Goal: Task Accomplishment & Management: Manage account settings

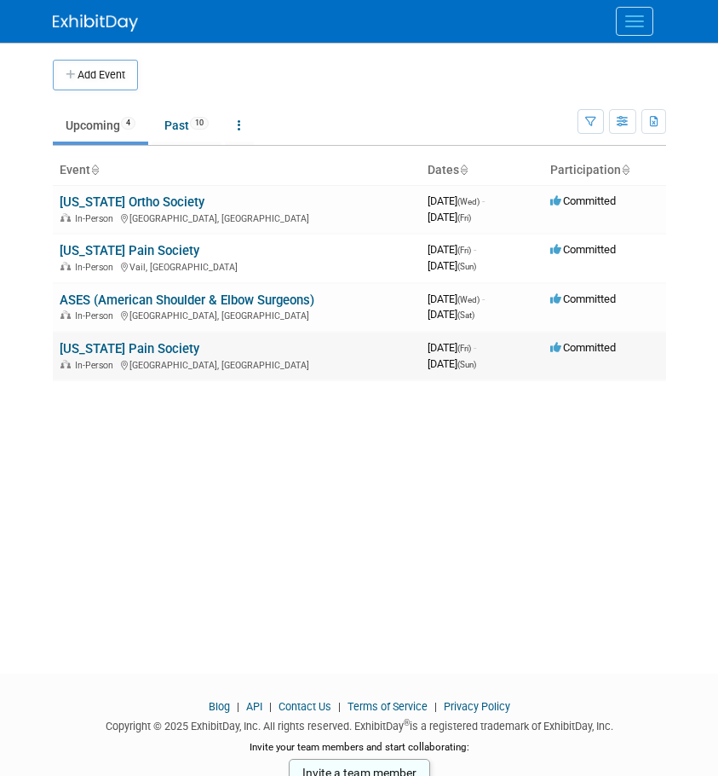
click at [108, 347] on link "[US_STATE] Pain Society" at bounding box center [130, 348] width 140 height 15
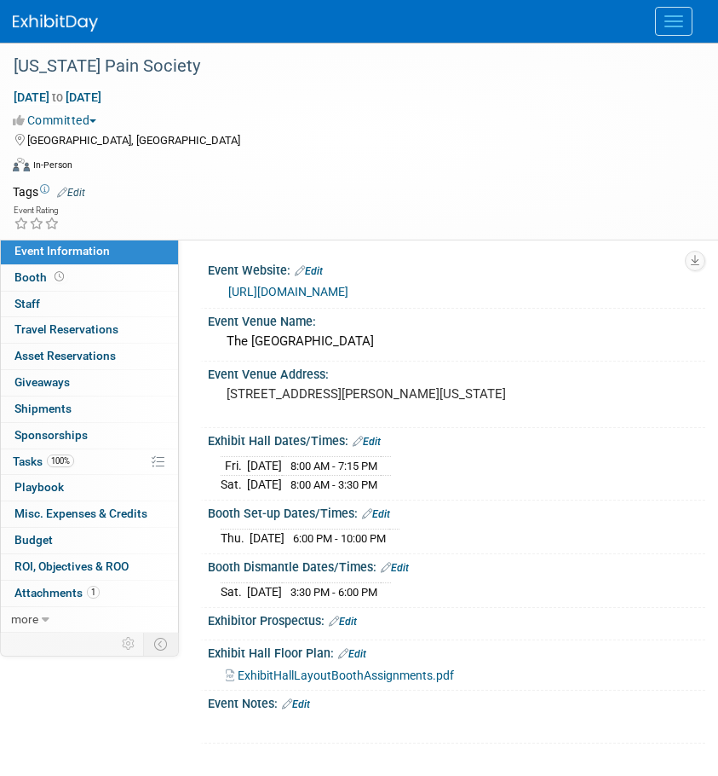
click at [294, 282] on div "[URL][DOMAIN_NAME]" at bounding box center [460, 292] width 464 height 20
click at [294, 286] on link "https://www.texaspain.org/annual-scientific-meeting#Exhibits" at bounding box center [288, 292] width 120 height 14
click at [22, 465] on span "Tasks 100%" at bounding box center [43, 461] width 61 height 14
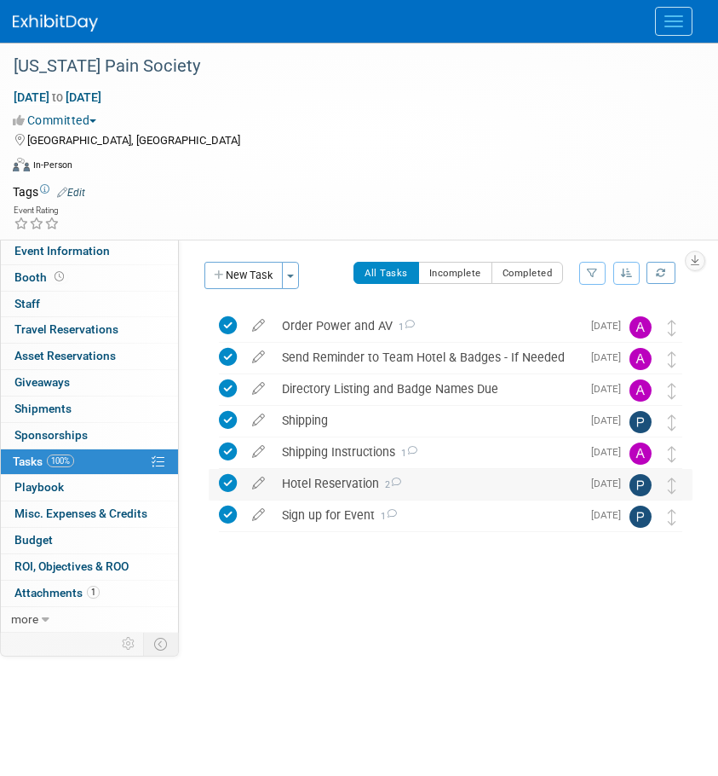
click at [321, 486] on div "Hotel Reservation 2" at bounding box center [428, 483] width 308 height 29
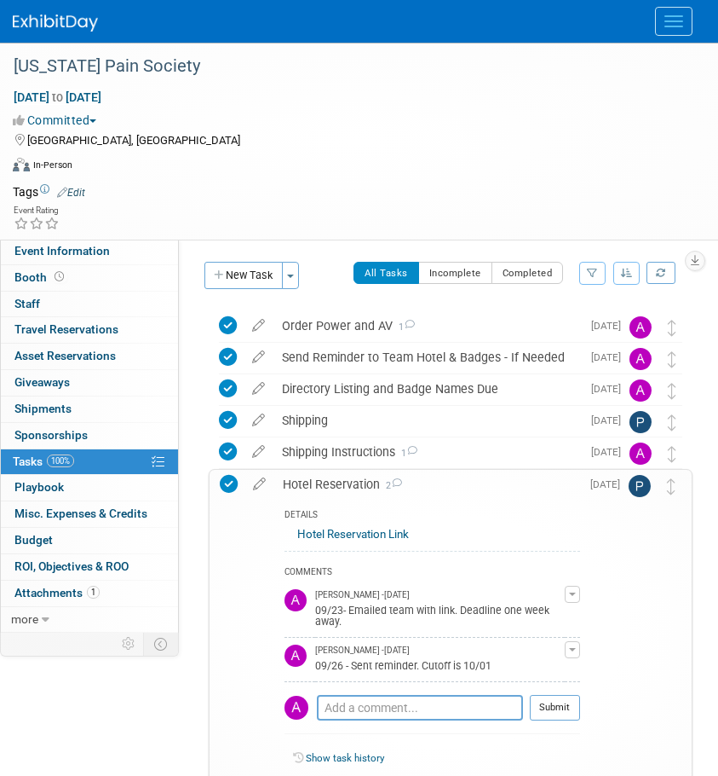
click at [333, 536] on link "Hotel Reservation Link" at bounding box center [353, 534] width 112 height 13
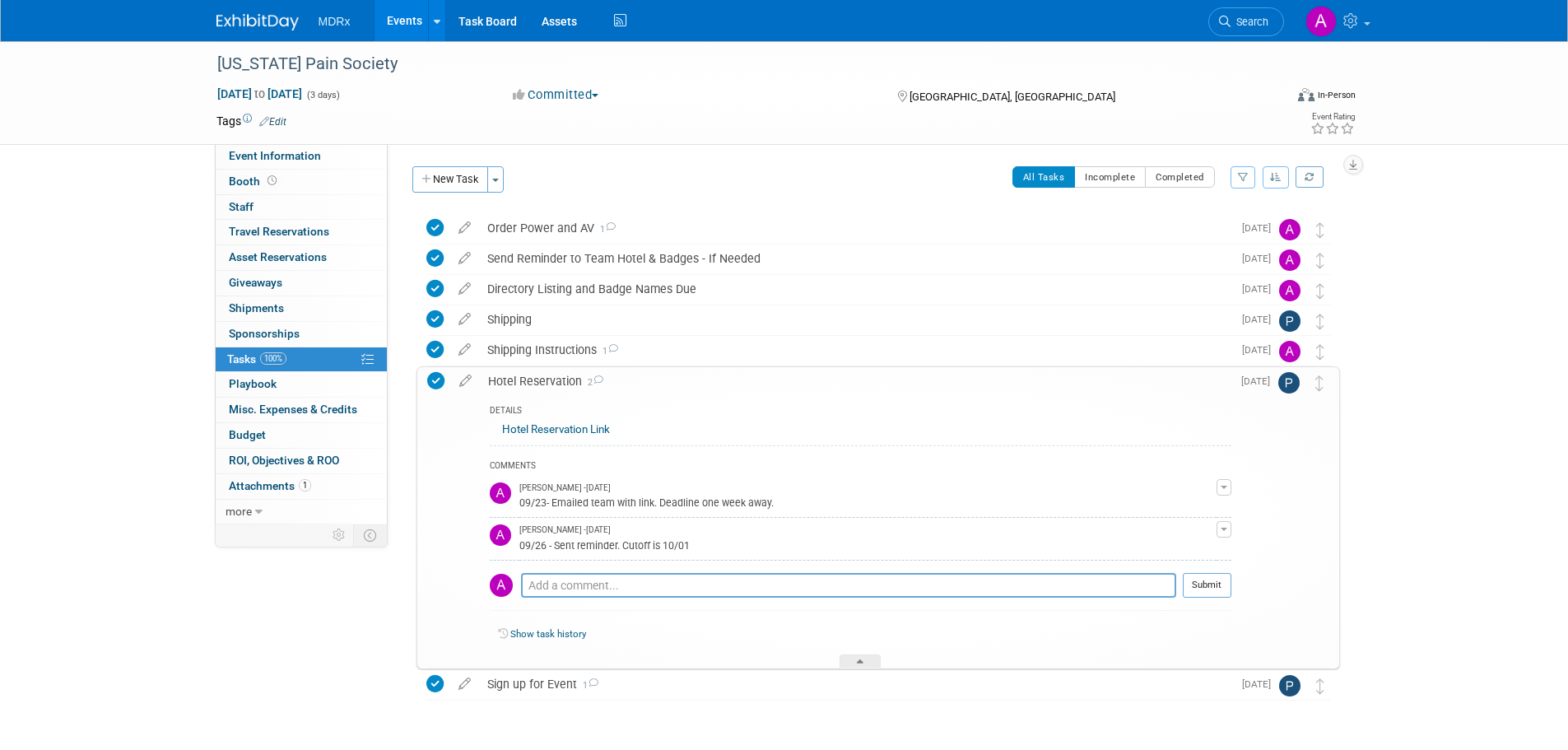
click at [245, 360] on span "Tasks 100%" at bounding box center [256, 360] width 59 height 14
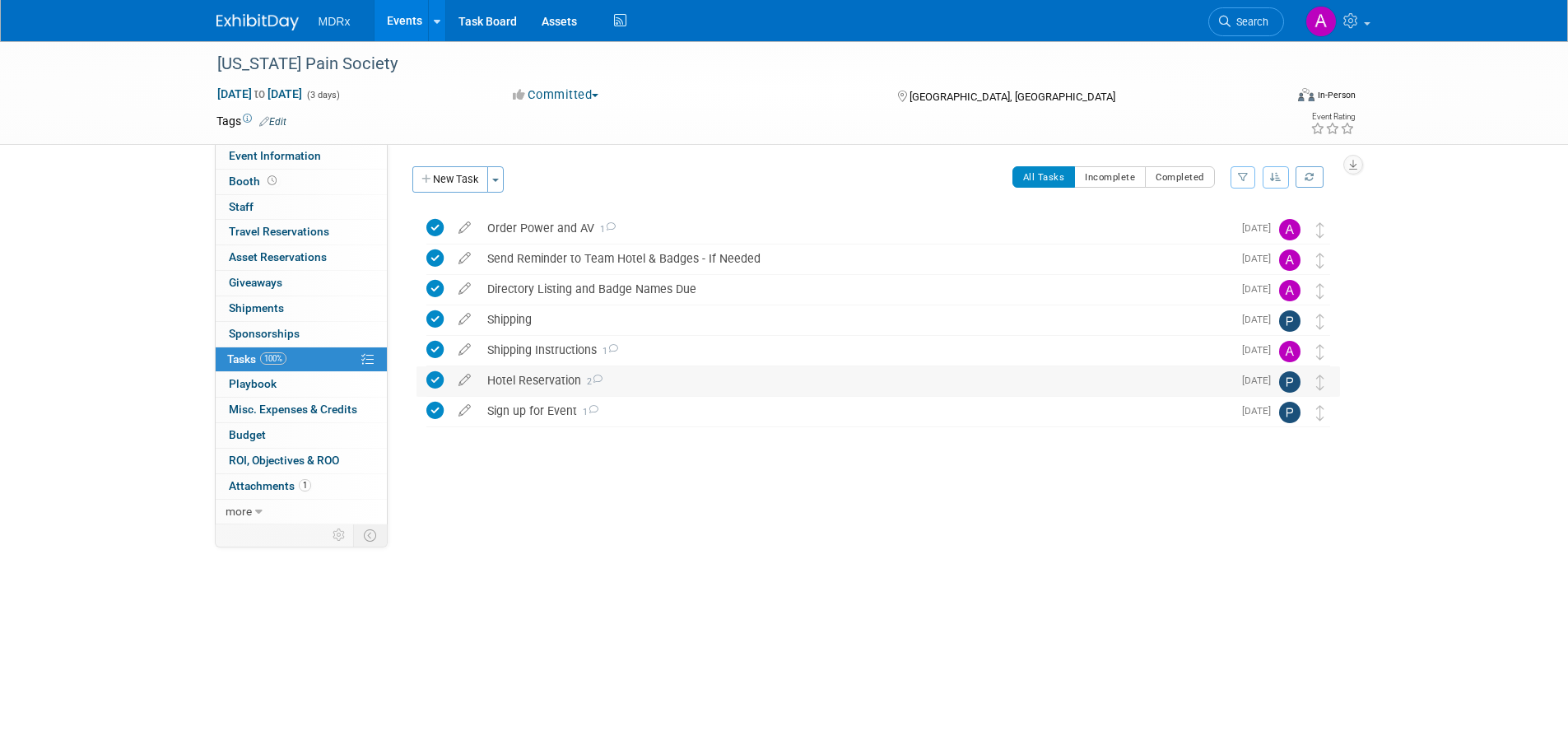
click at [515, 380] on div "Hotel Reservation 2" at bounding box center [856, 380] width 754 height 28
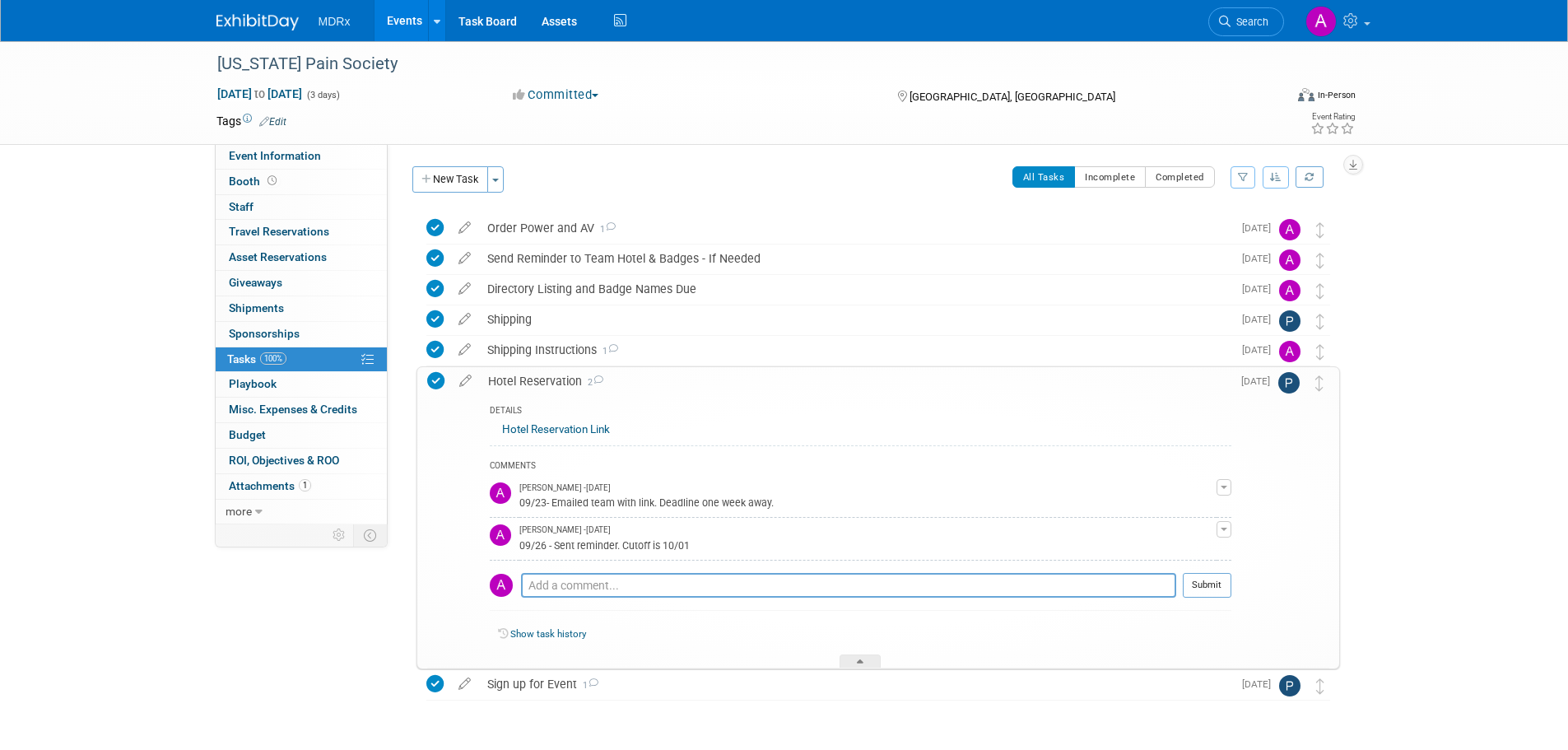
click at [232, 360] on span "Tasks 100%" at bounding box center [256, 360] width 59 height 14
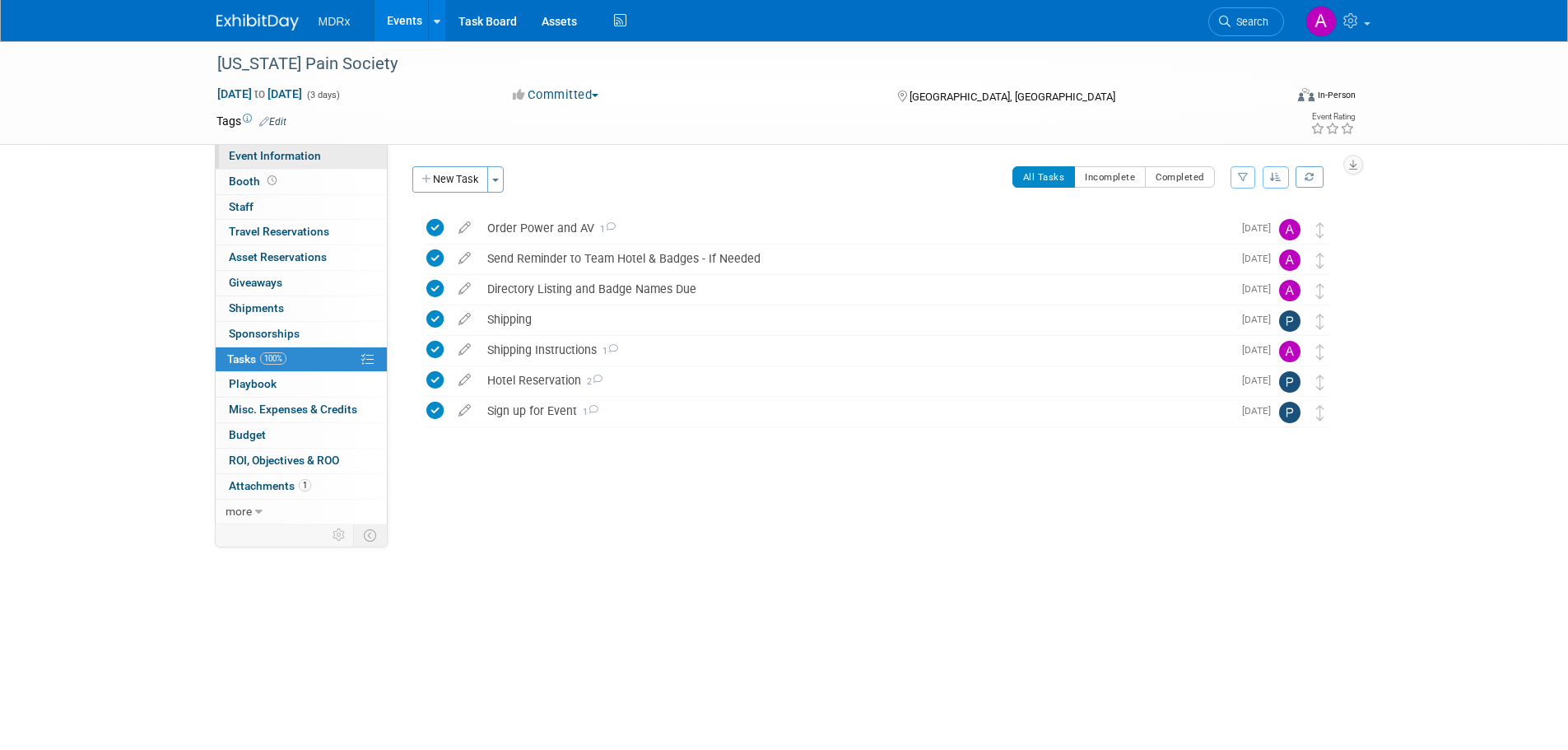
click at [233, 156] on span "Event Information" at bounding box center [274, 156] width 92 height 14
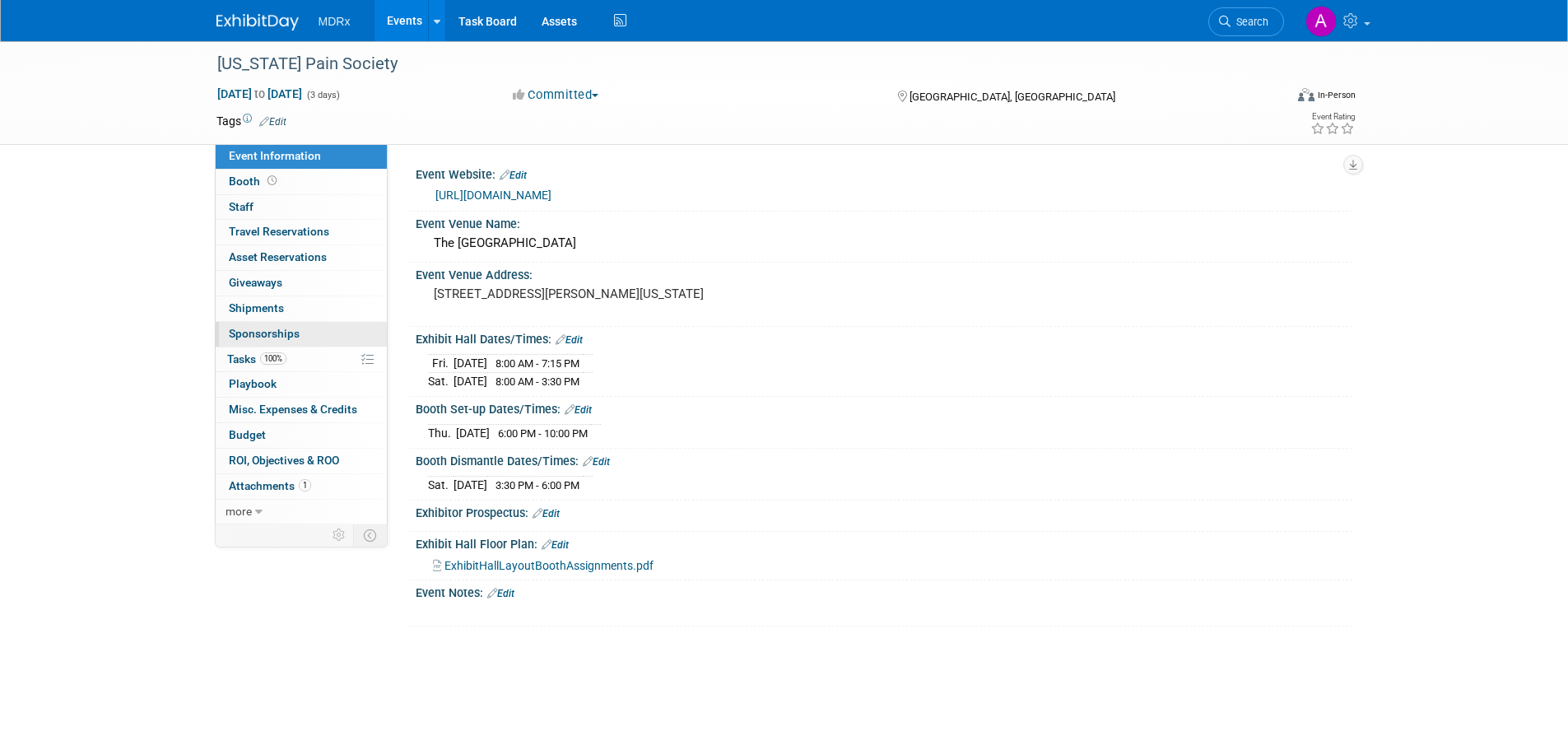
drag, startPoint x: 268, startPoint y: 360, endPoint x: 292, endPoint y: 344, distance: 28.8
click at [268, 360] on span "100%" at bounding box center [272, 359] width 26 height 13
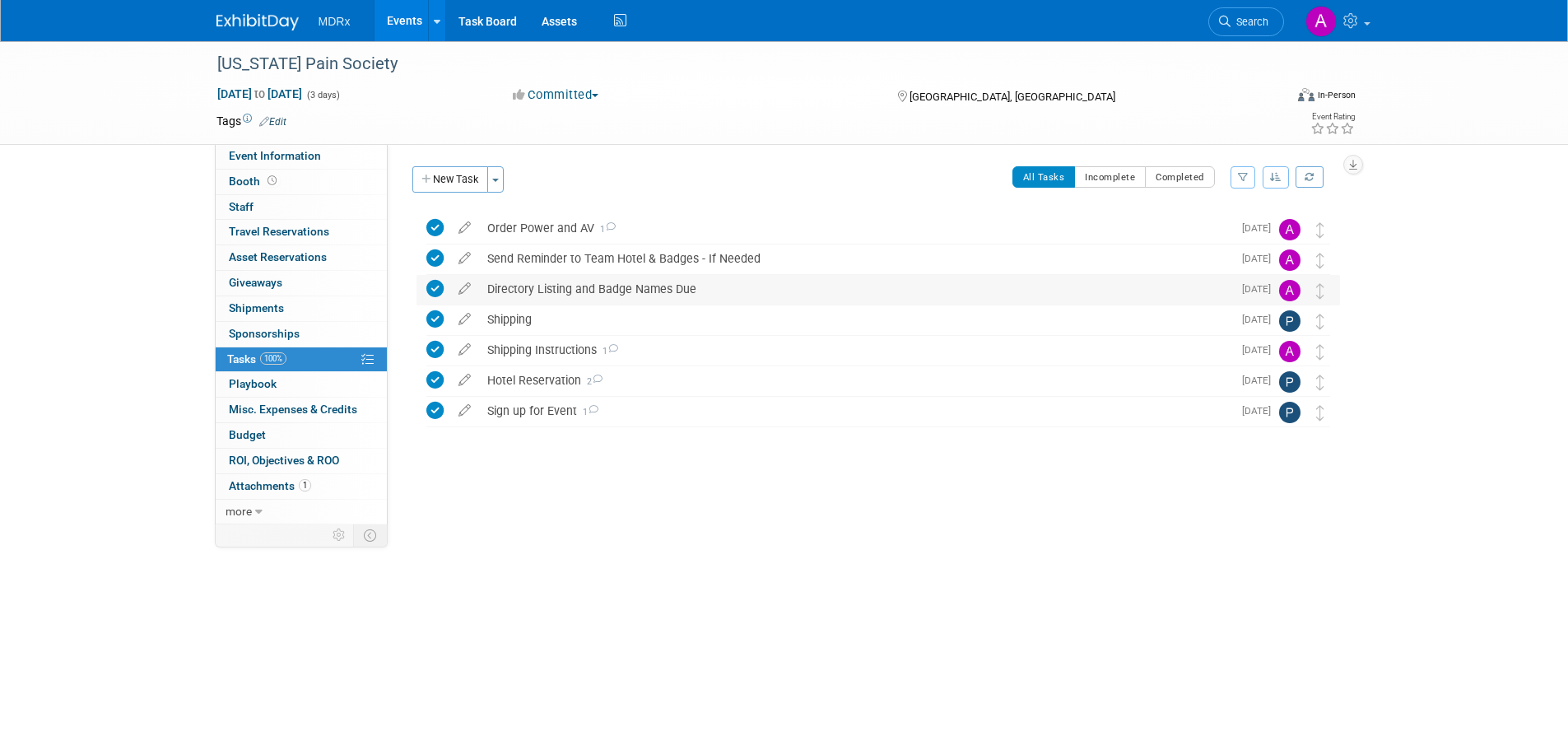
click at [521, 292] on div "Directory Listing and Badge Names Due" at bounding box center [856, 289] width 754 height 28
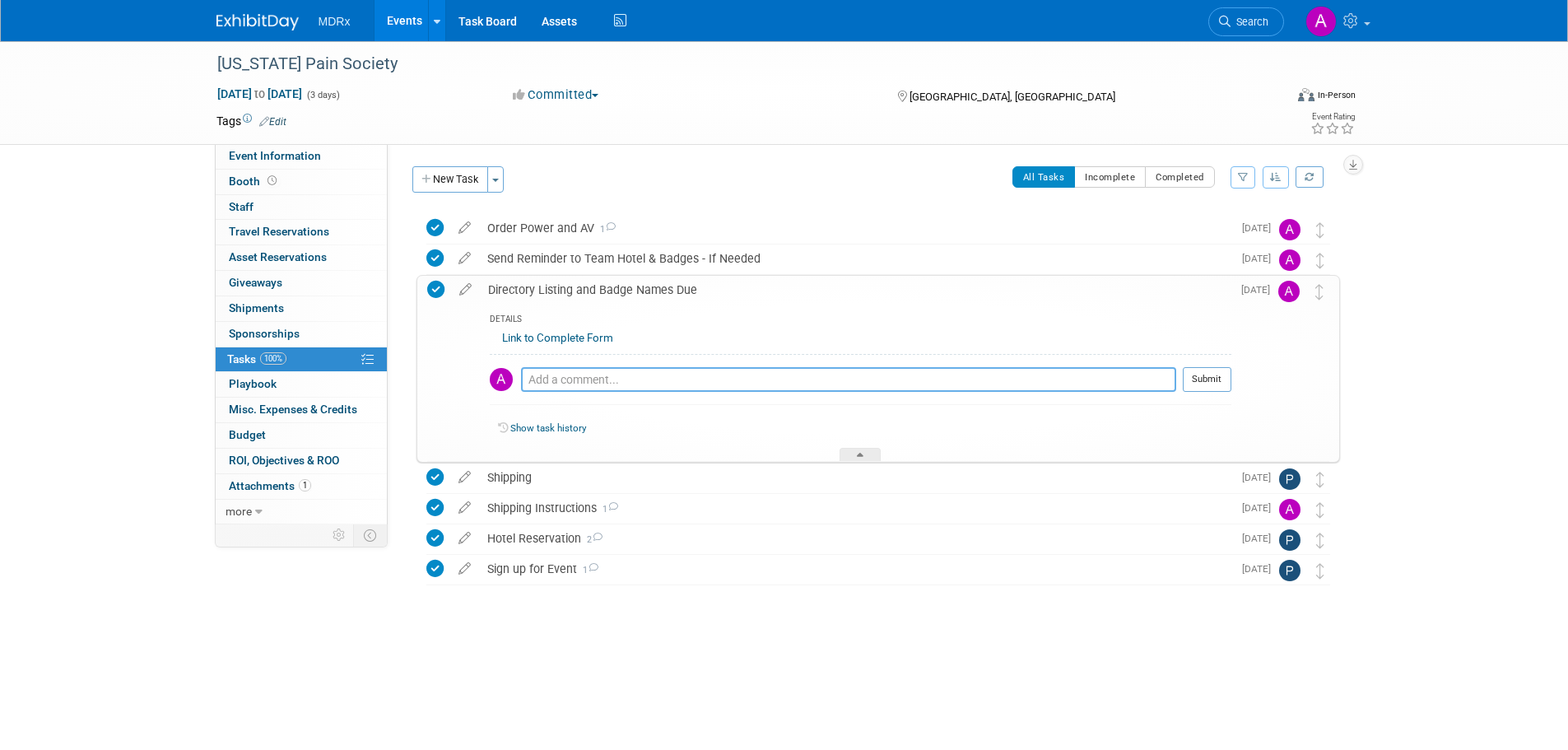
click at [669, 379] on textarea at bounding box center [848, 380] width 655 height 25
type textarea "Submitted form for PD and JD"
click at [694, 393] on div at bounding box center [1208, 398] width 48 height 13
click at [694, 362] on div "Submitted form for PD and JD Pro tip: Press Ctrl-Enter to submit comment. Submit" at bounding box center [861, 383] width 742 height 59
click at [694, 371] on button "Submit" at bounding box center [1208, 380] width 48 height 25
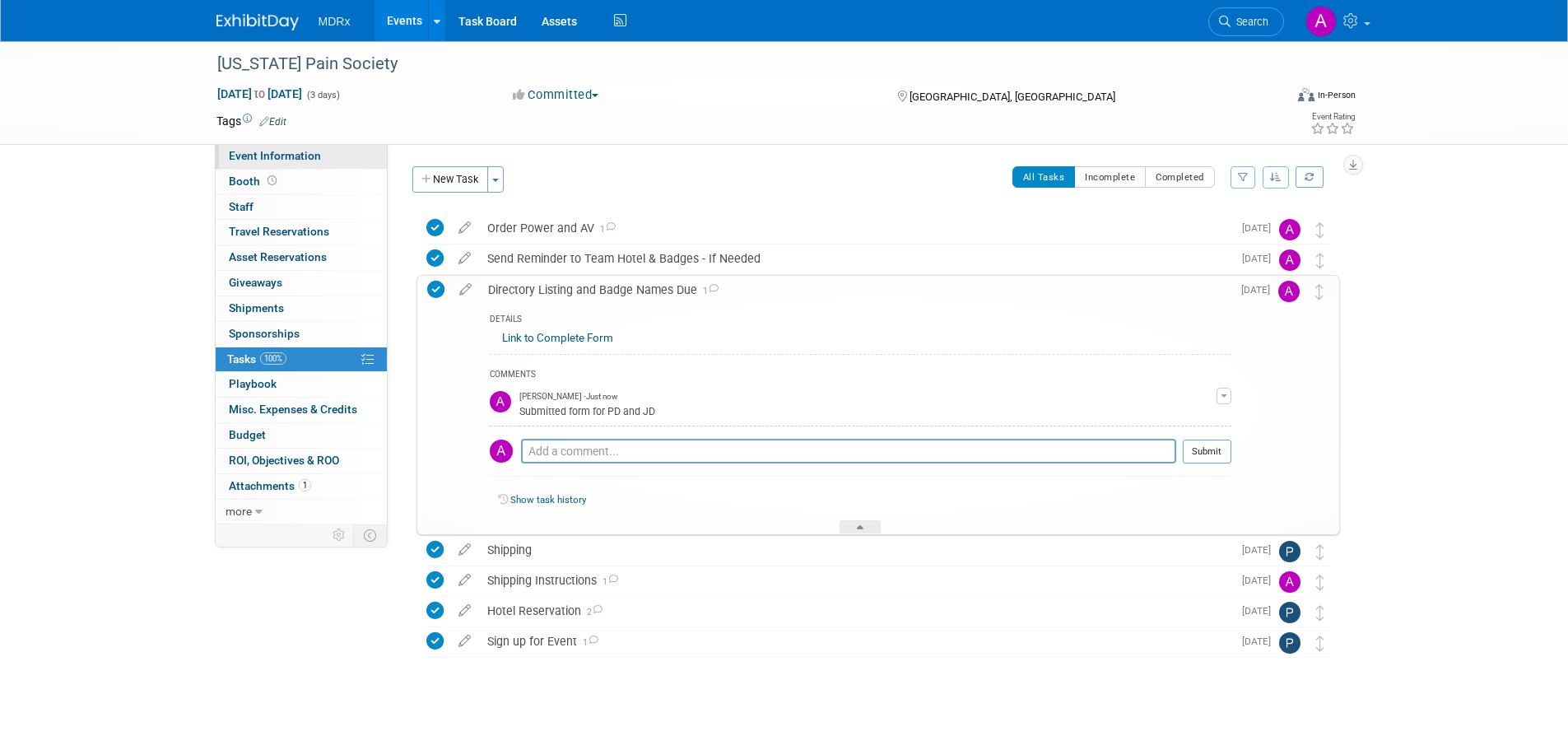
click at [253, 157] on span "Event Information" at bounding box center [274, 156] width 92 height 14
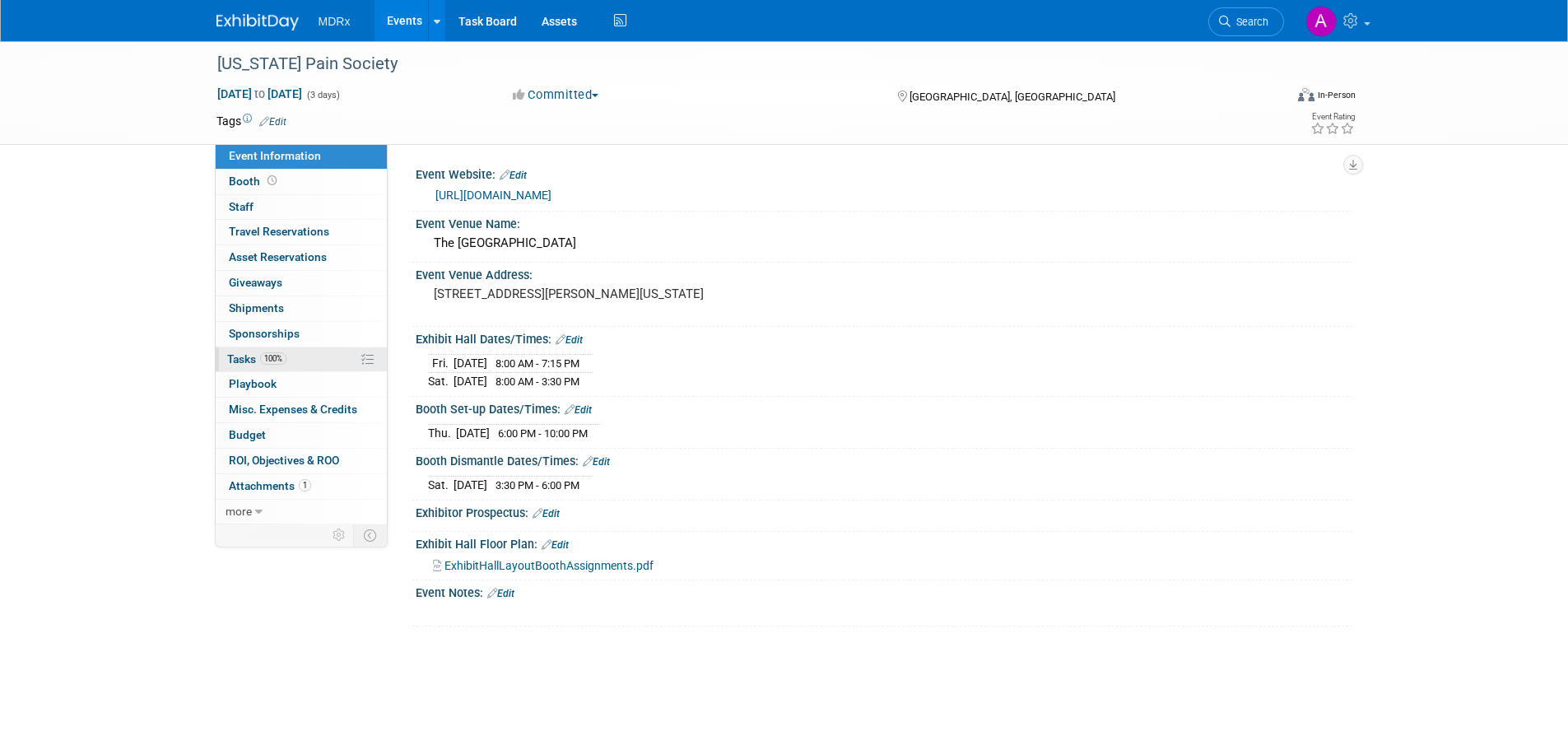
click at [245, 364] on span "Tasks 100%" at bounding box center [256, 360] width 59 height 14
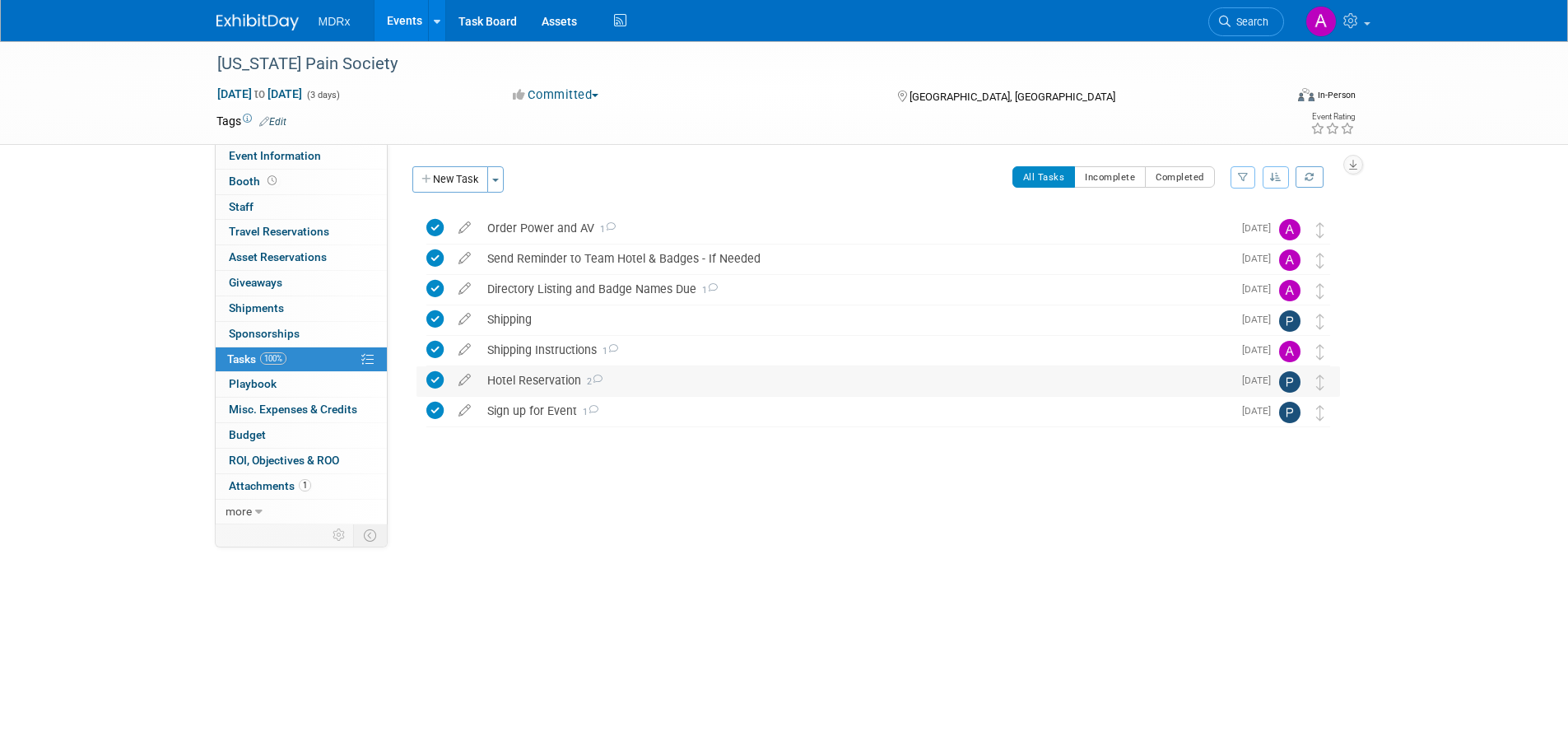
click at [493, 386] on div "Hotel Reservation 2" at bounding box center [856, 380] width 754 height 28
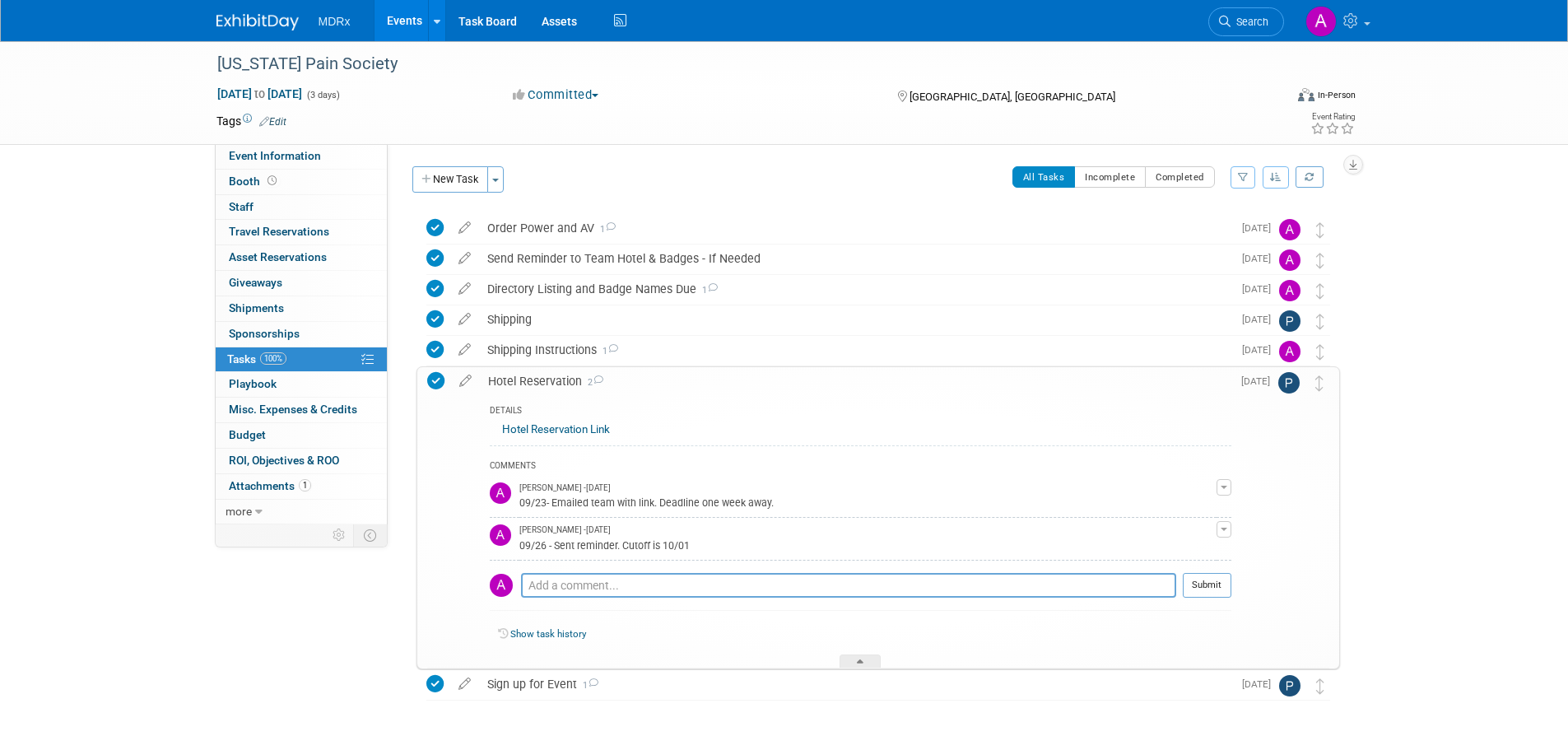
click at [529, 427] on link "Hotel Reservation Link" at bounding box center [556, 429] width 108 height 13
click at [242, 148] on link "Event Information" at bounding box center [300, 157] width 171 height 25
